Goal: Information Seeking & Learning: Learn about a topic

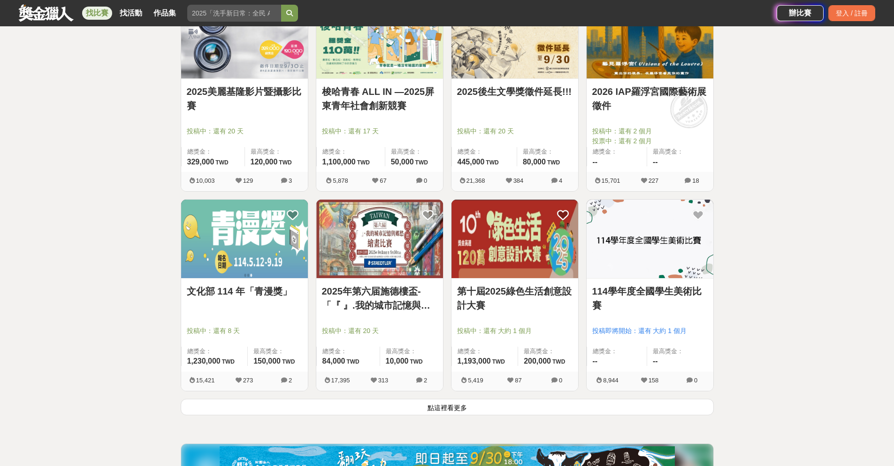
scroll to position [1110, 0]
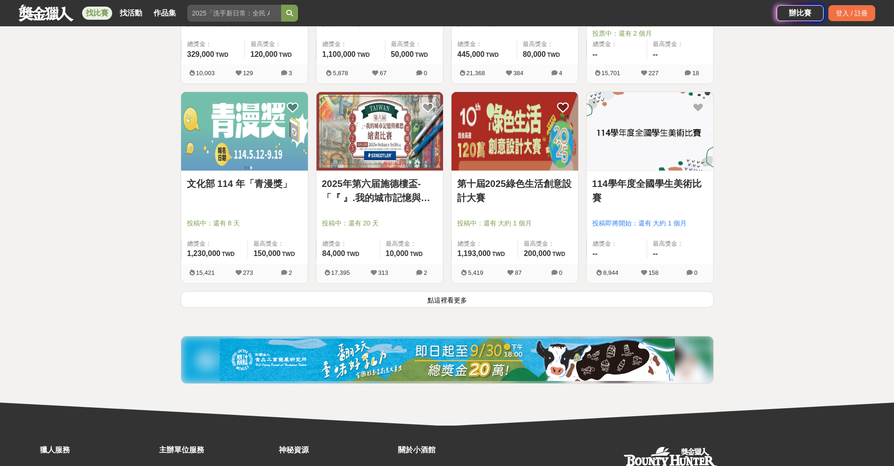
click at [627, 175] on div "114學年度全國學生美術比賽 投稿即將開始：還有 大約 1 個月 總獎金： -- 最高獎金： --" at bounding box center [650, 217] width 127 height 93
click at [632, 180] on link "114學年度全國學生美術比賽" at bounding box center [649, 190] width 115 height 28
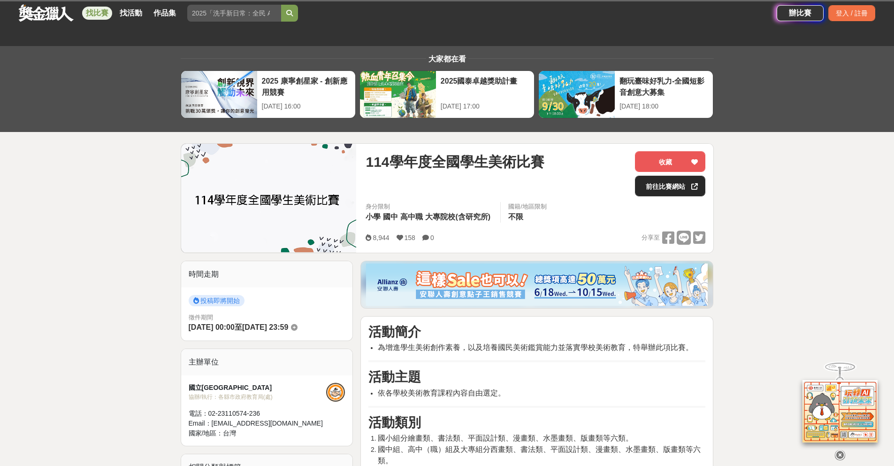
click at [670, 106] on div "[DATE] 18:00" at bounding box center [663, 106] width 89 height 10
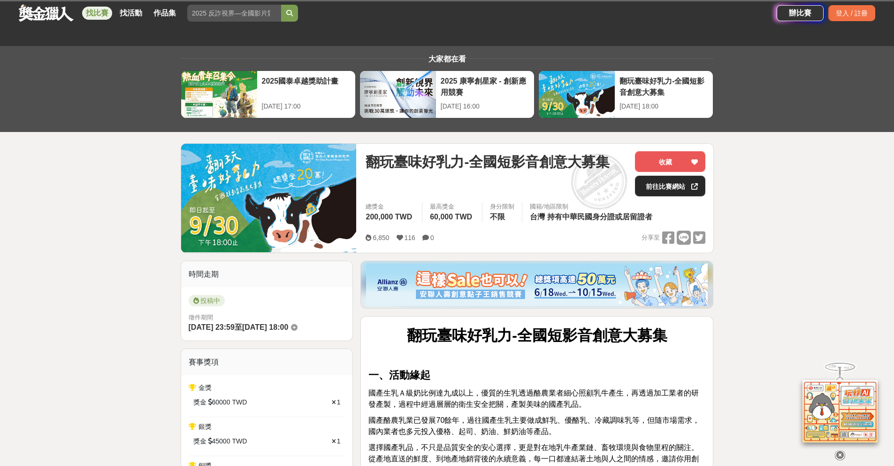
click at [675, 184] on link "前往比賽網站" at bounding box center [670, 186] width 70 height 21
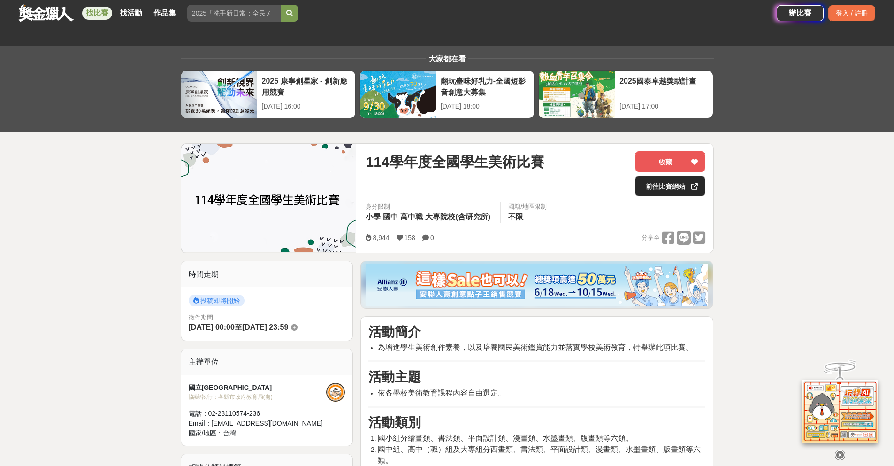
click at [660, 188] on link "前往比賽網站" at bounding box center [670, 186] width 70 height 21
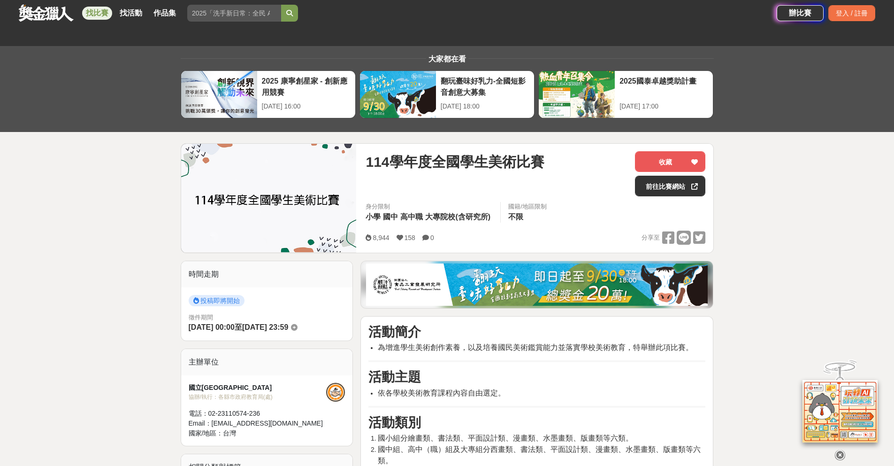
click at [58, 13] on link at bounding box center [46, 13] width 57 height 18
